Goal: Navigation & Orientation: Find specific page/section

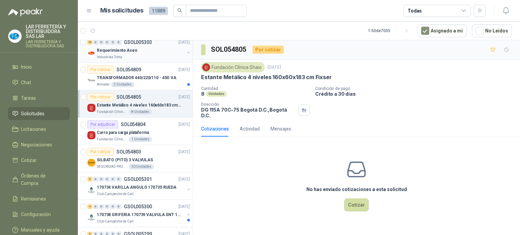
scroll to position [101, 0]
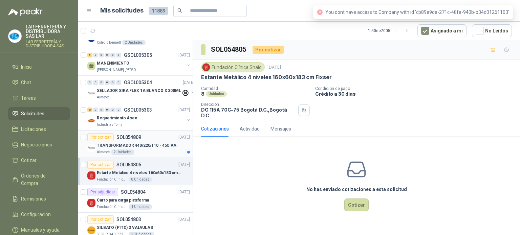
click at [162, 143] on p "TRANSFORMADOR 440/220/110 - 45O VA" at bounding box center [137, 145] width 80 height 6
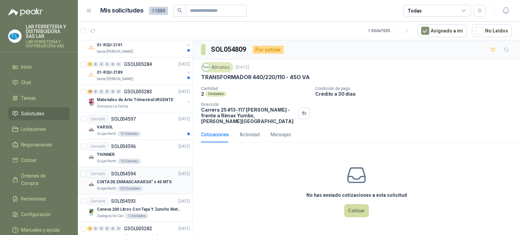
scroll to position [1184, 0]
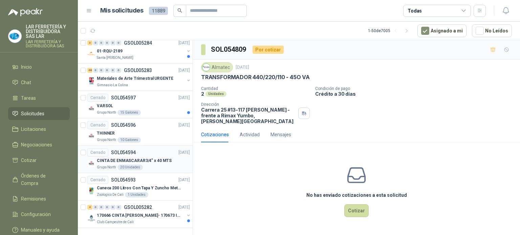
click at [156, 158] on p "CINTA DE ENMASCARAR3/4" x 40 MTS" at bounding box center [134, 161] width 75 height 6
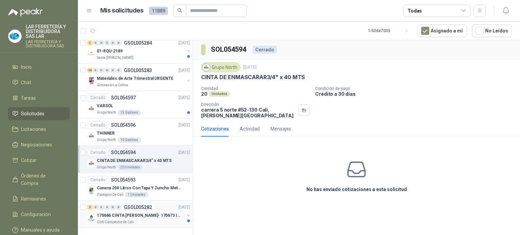
click at [156, 212] on p "170666 CINTA [PERSON_NAME]- 170673 IMPERMEABILI" at bounding box center [139, 215] width 84 height 6
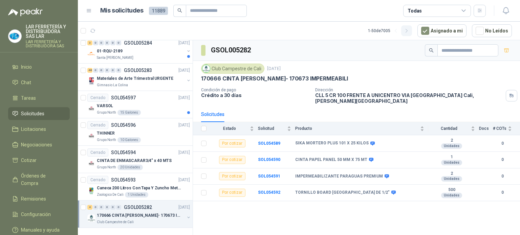
click at [408, 28] on icon "button" at bounding box center [407, 31] width 6 height 6
click at [407, 28] on icon "button" at bounding box center [407, 31] width 6 height 6
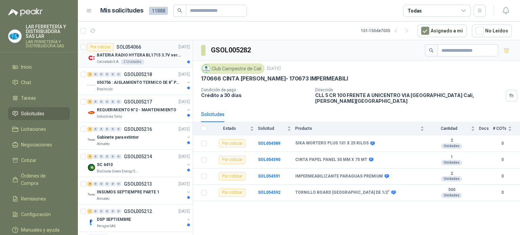
click at [157, 61] on div "Calzatodo S.A. 2 Unidades" at bounding box center [143, 61] width 93 height 5
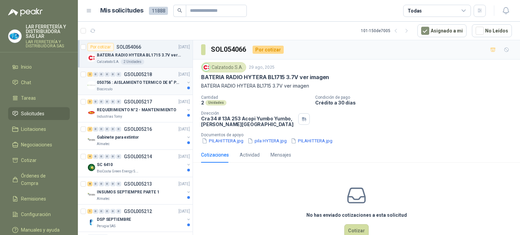
click at [144, 87] on div "Biocirculo" at bounding box center [141, 89] width 88 height 5
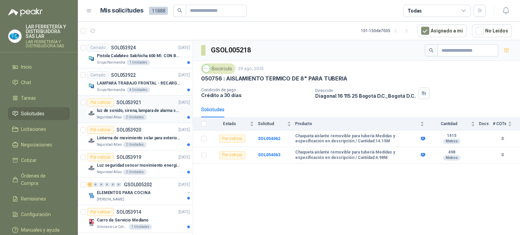
scroll to position [575, 0]
click at [138, 189] on p "ELEMENTOS PARA COCINA" at bounding box center [123, 192] width 53 height 6
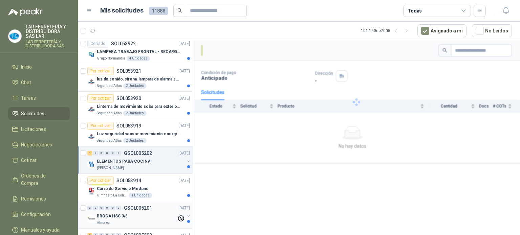
scroll to position [609, 0]
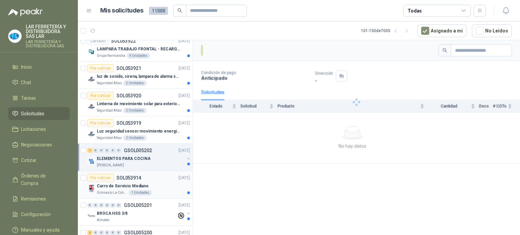
click at [158, 190] on div "Gimnasio La Colina 1 Unidades" at bounding box center [143, 192] width 93 height 5
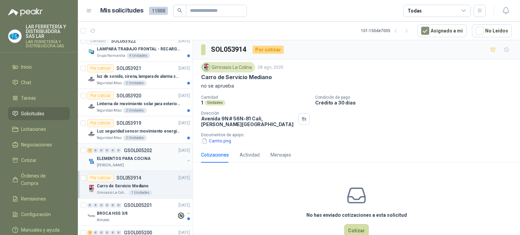
click at [162, 165] on div "[PERSON_NAME]" at bounding box center [141, 165] width 88 height 5
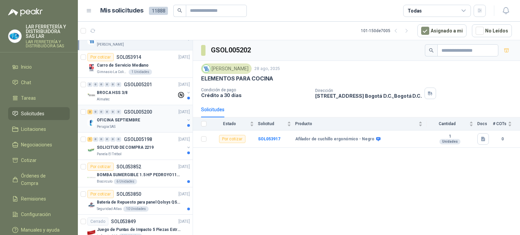
scroll to position [778, 0]
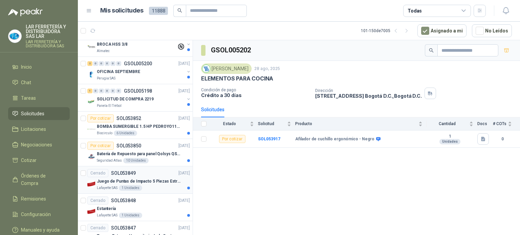
click at [148, 186] on div "Lafayette SAS 1 Unidades" at bounding box center [143, 187] width 93 height 5
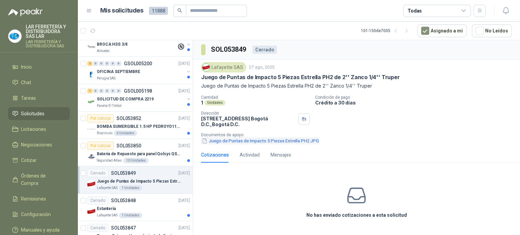
click at [247, 143] on button "Juego de Puntas de Impacto 5 Piezas Estrella PH2.JPG" at bounding box center [260, 140] width 118 height 7
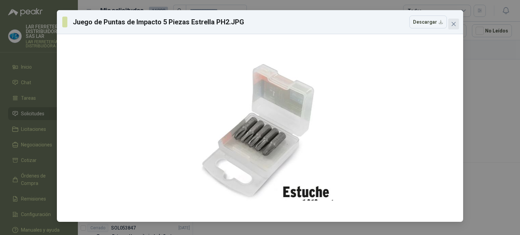
click at [450, 25] on span "Close" at bounding box center [453, 23] width 11 height 5
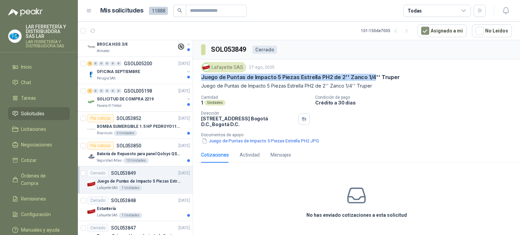
drag, startPoint x: 372, startPoint y: 76, endPoint x: 201, endPoint y: 81, distance: 171.2
click at [201, 81] on div "Lafayette SAS 27 ago, 2025 Juego de Puntas de Impacto 5 Piezas [PERSON_NAME] PH…" at bounding box center [356, 75] width 311 height 27
copy p "Juego de Puntas de Impacto 5 Piezas [PERSON_NAME] PH2 de 2'' [PERSON_NAME] 1/4"
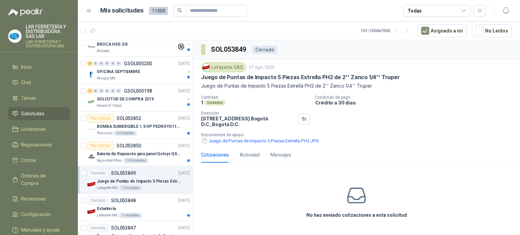
click at [239, 104] on div "1 Unidades" at bounding box center [255, 103] width 109 height 6
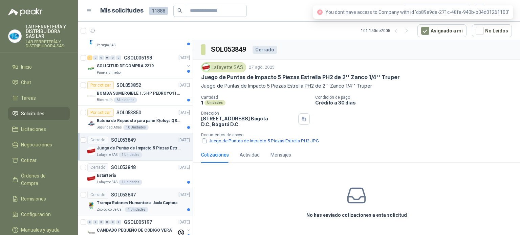
scroll to position [846, 0]
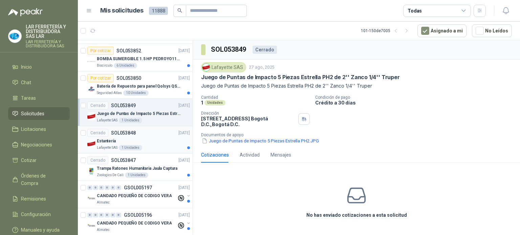
click at [150, 145] on div "Lafayette SAS 1 Unidades" at bounding box center [143, 147] width 93 height 5
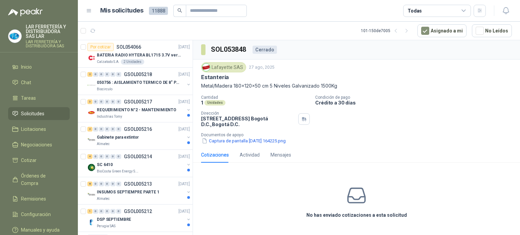
click at [37, 111] on span "Solicitudes" at bounding box center [32, 113] width 23 height 7
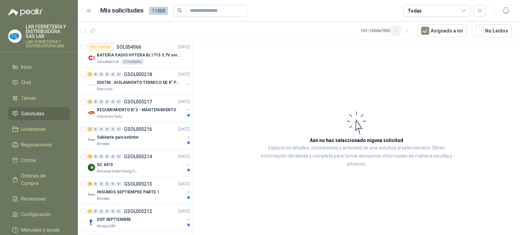
click at [399, 31] on icon "button" at bounding box center [396, 31] width 6 height 6
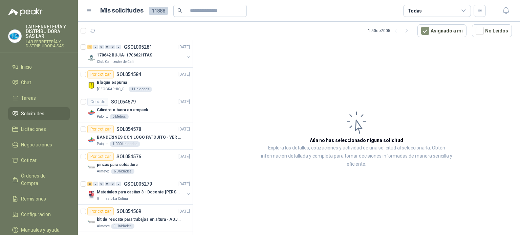
click at [29, 116] on span "Solicitudes" at bounding box center [32, 113] width 23 height 7
click at [406, 26] on button "button" at bounding box center [406, 30] width 11 height 11
click at [399, 33] on icon "button" at bounding box center [396, 31] width 6 height 6
click at [25, 108] on link "Solicitudes" at bounding box center [39, 113] width 62 height 13
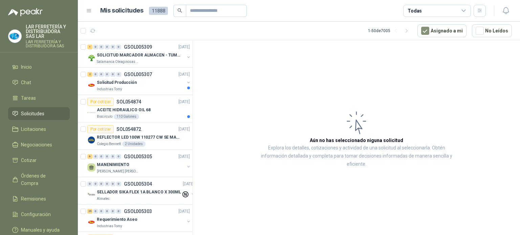
click at [25, 111] on span "Solicitudes" at bounding box center [32, 113] width 23 height 7
